Goal: Information Seeking & Learning: Learn about a topic

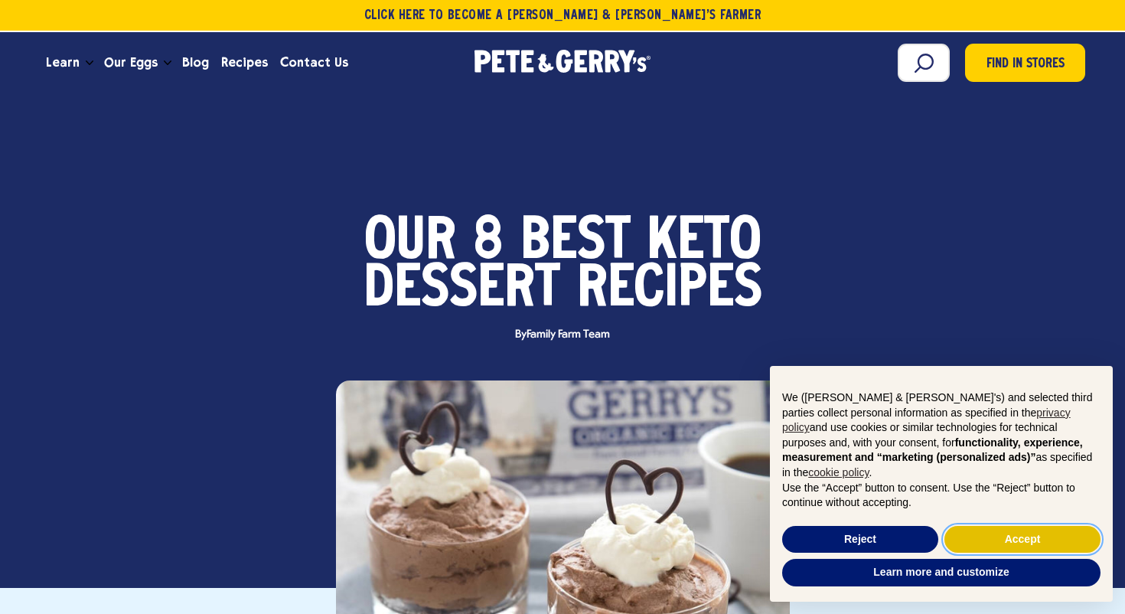
click at [1007, 533] on button "Accept" at bounding box center [1023, 540] width 156 height 28
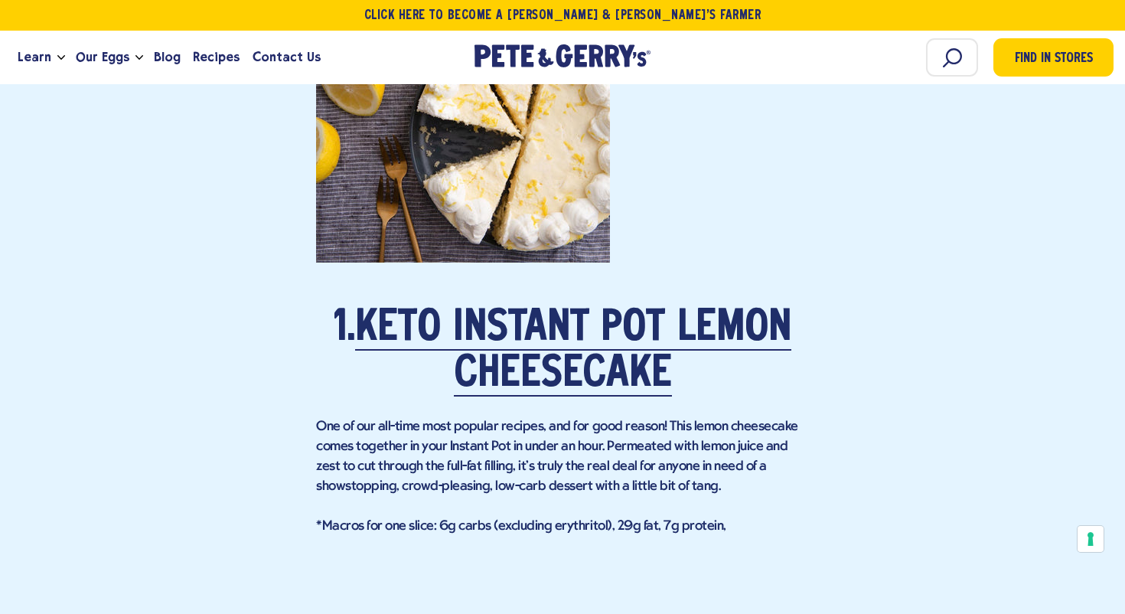
scroll to position [1654, 0]
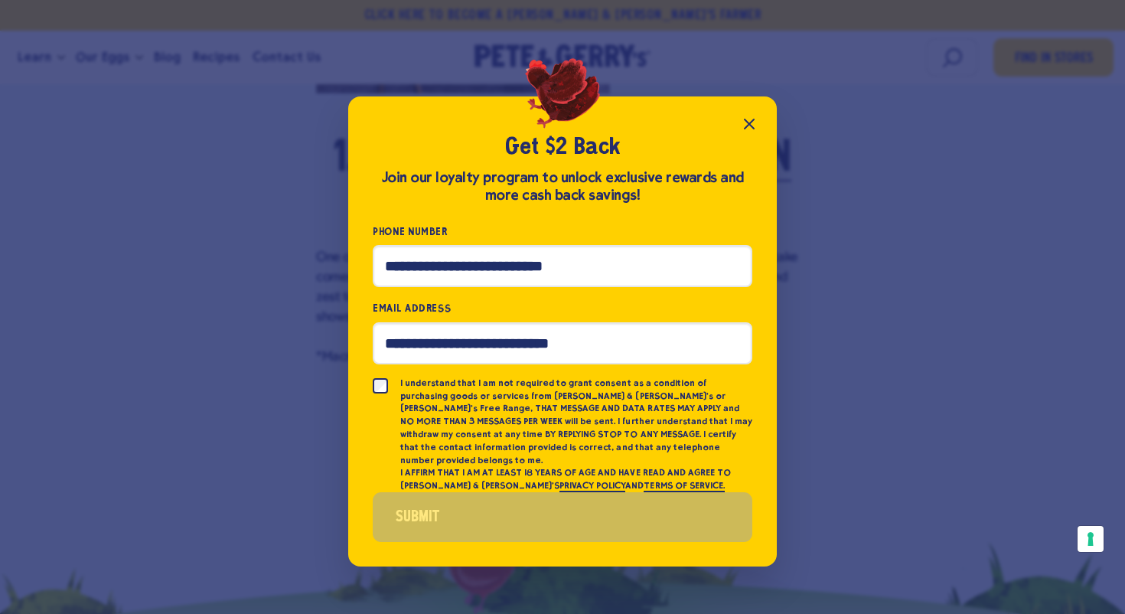
click at [753, 129] on icon "Close popup" at bounding box center [749, 124] width 18 height 18
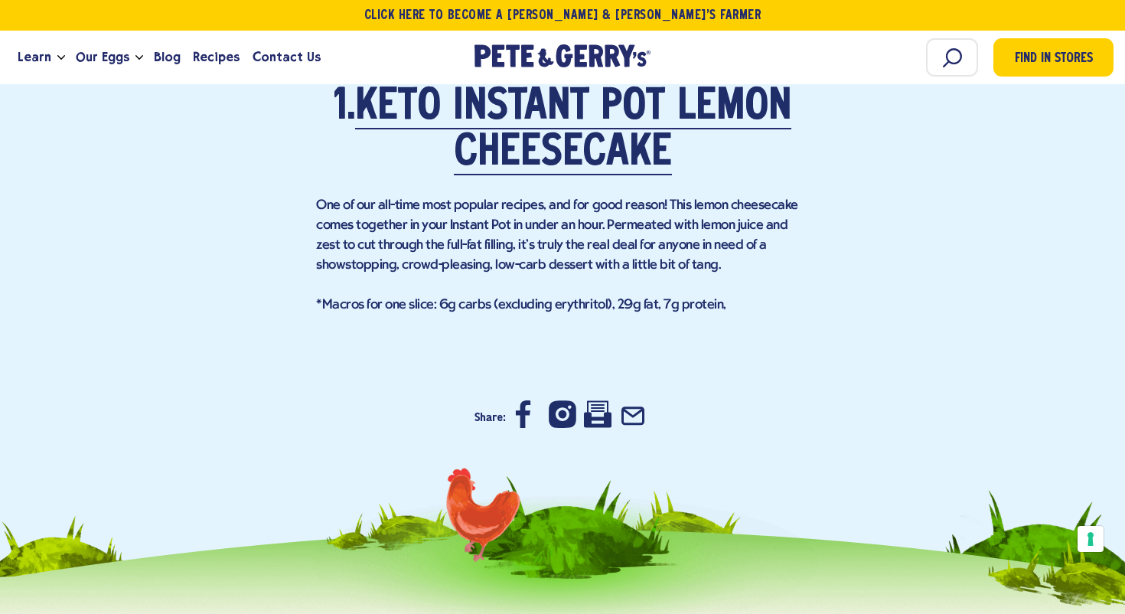
scroll to position [1710, 0]
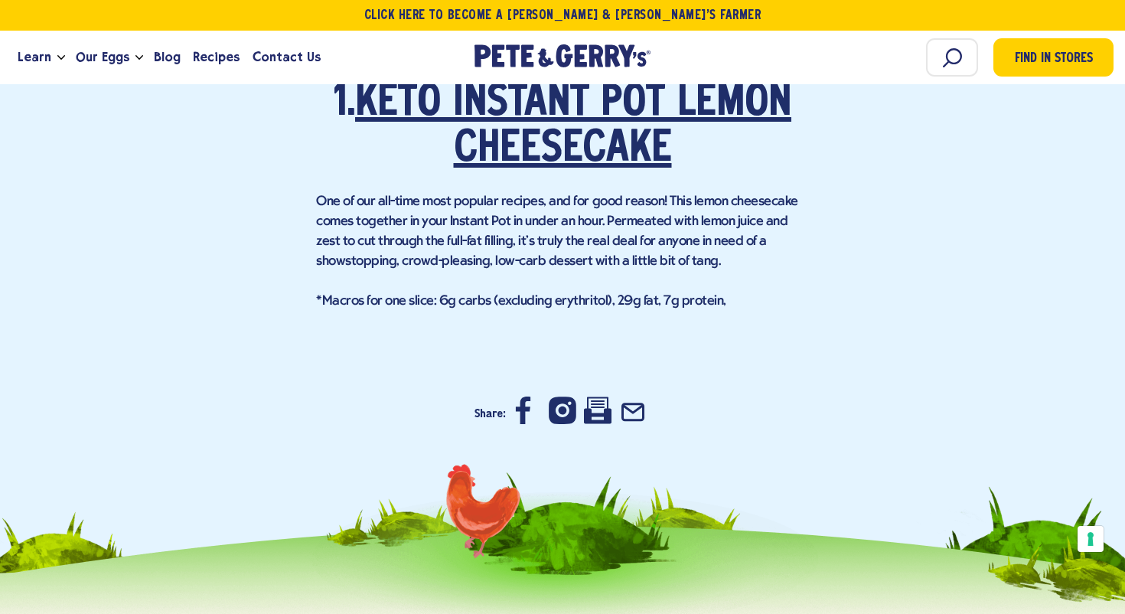
click at [593, 136] on link "Keto Instant Pot Lemon Cheesecake" at bounding box center [573, 127] width 436 height 89
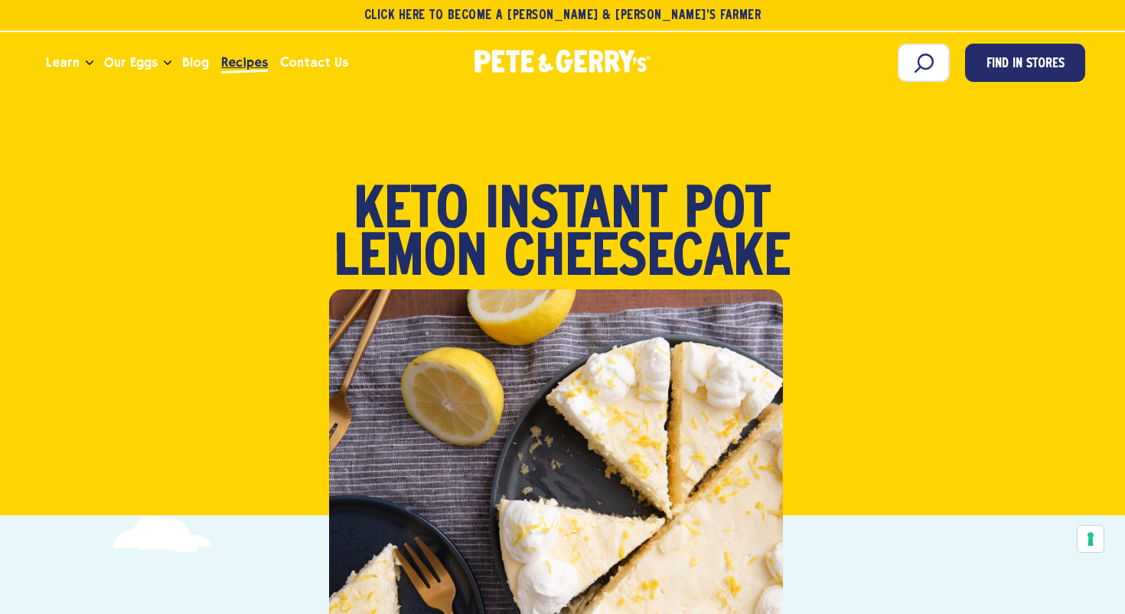
click at [249, 60] on span "Recipes" at bounding box center [244, 62] width 47 height 19
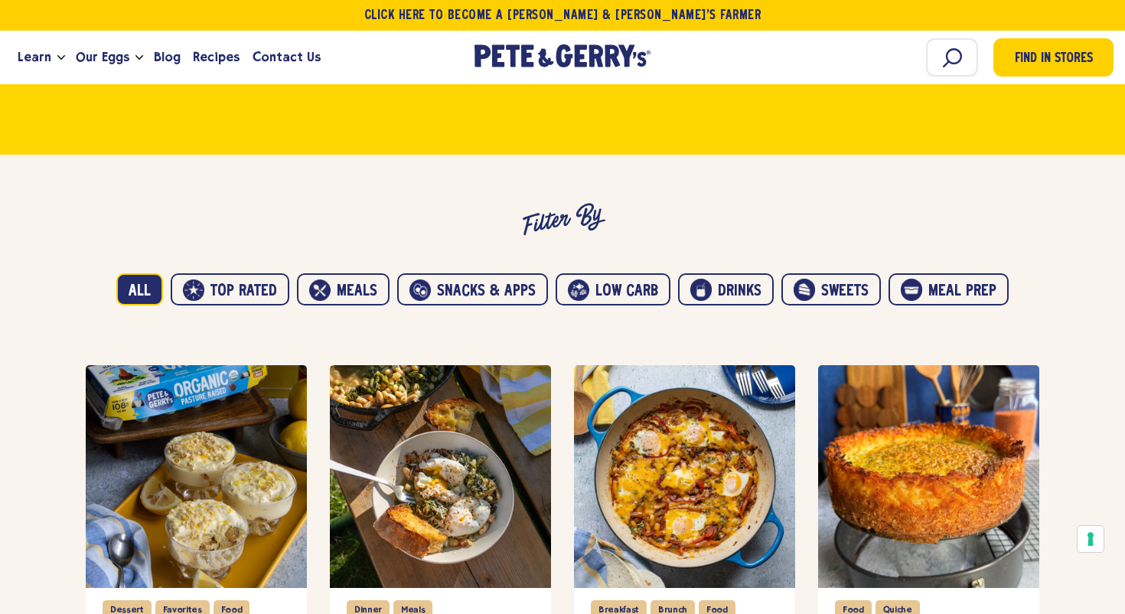
scroll to position [808, 0]
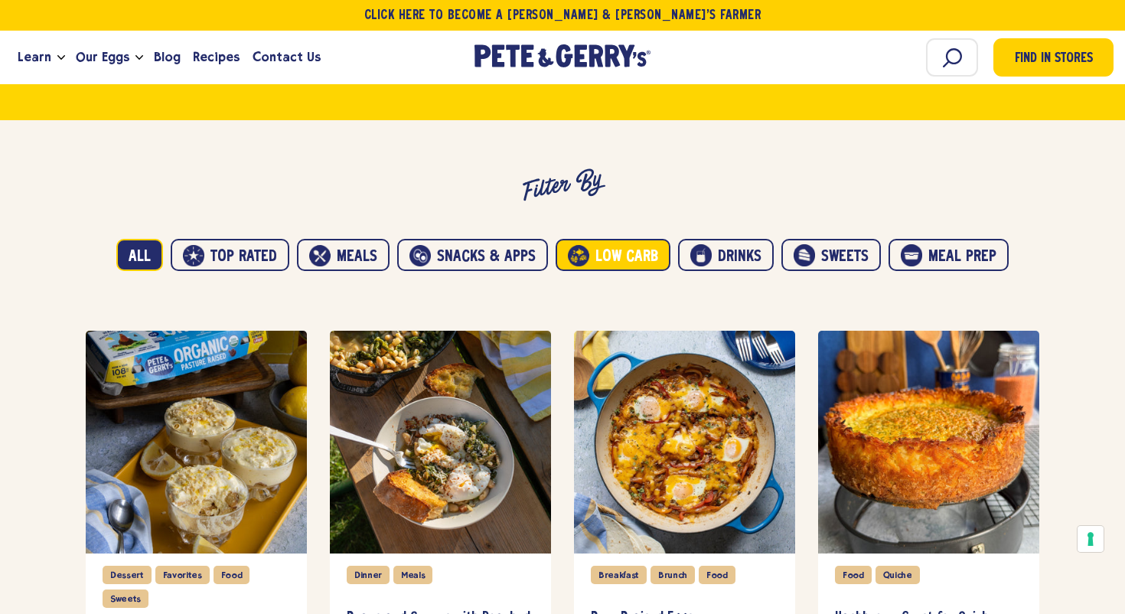
click at [625, 261] on button "Low carb" at bounding box center [613, 255] width 115 height 32
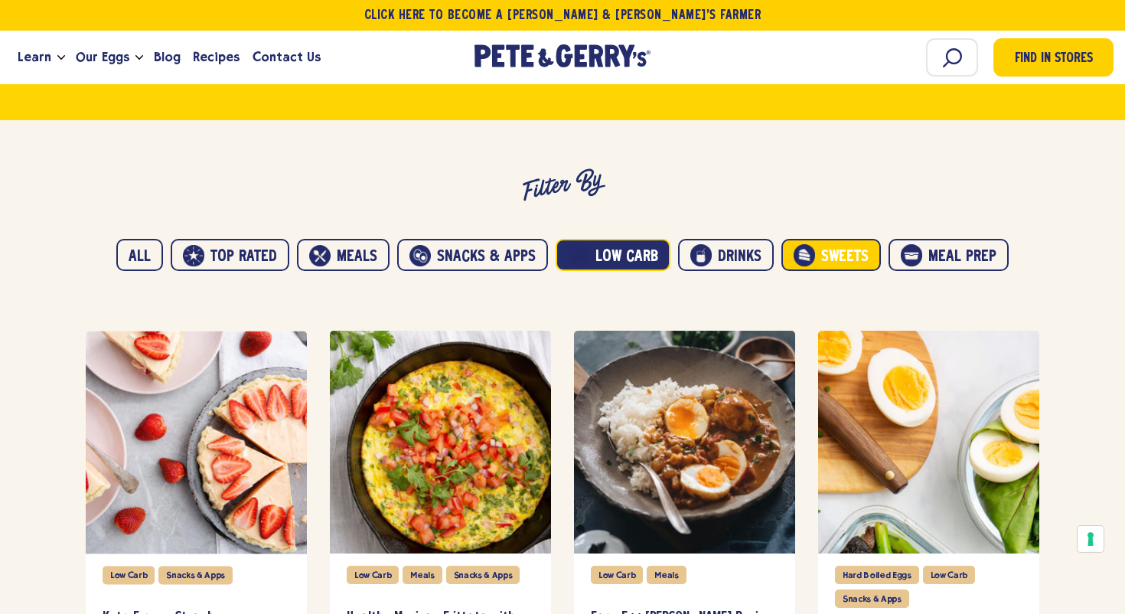
click at [847, 251] on button "Sweets" at bounding box center [832, 255] width 100 height 32
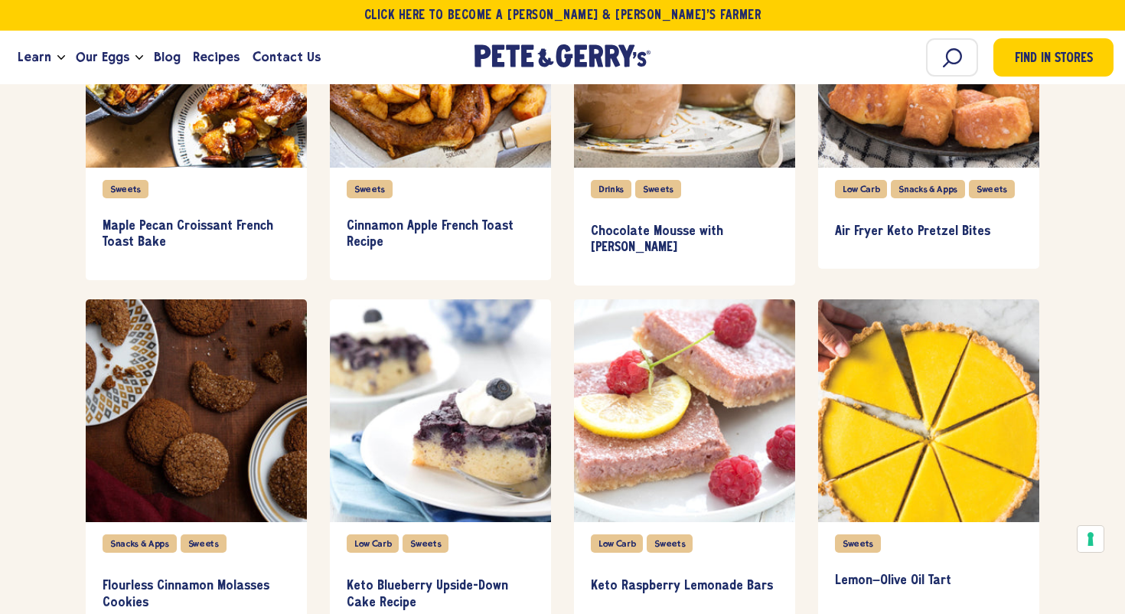
scroll to position [2684, 0]
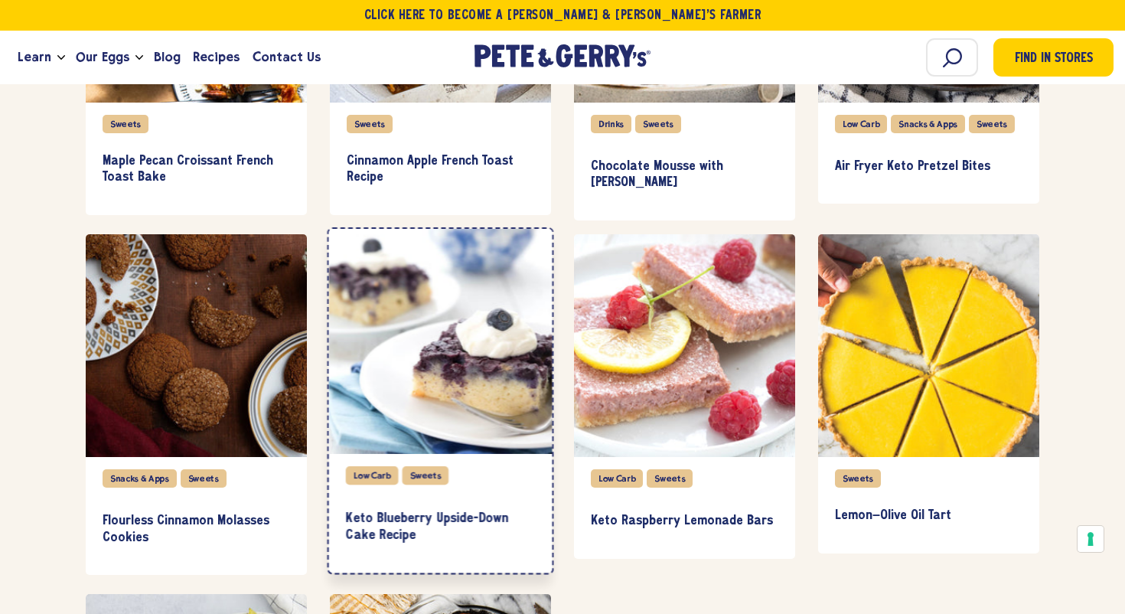
click at [488, 426] on div "item" at bounding box center [441, 341] width 224 height 225
